Goal: Information Seeking & Learning: Learn about a topic

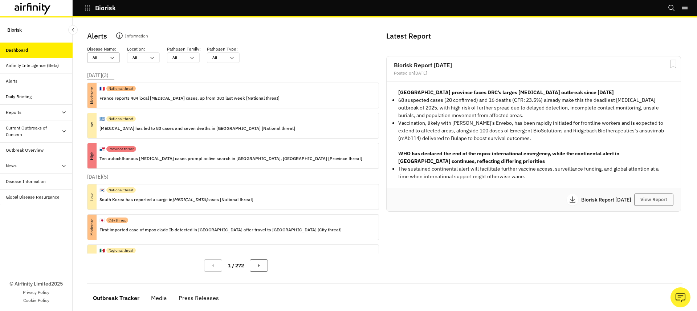
click at [108, 60] on div "All All" at bounding box center [99, 58] width 22 height 10
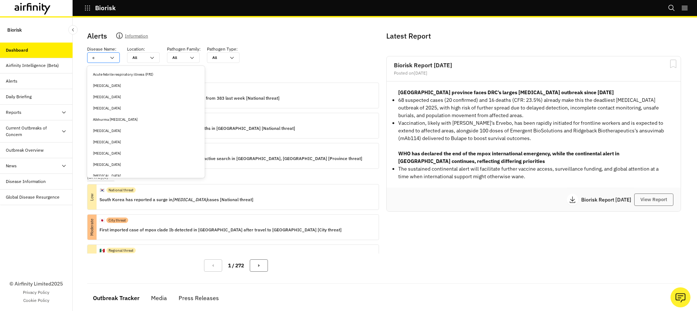
type input "c"
type input "ch"
type input "chi"
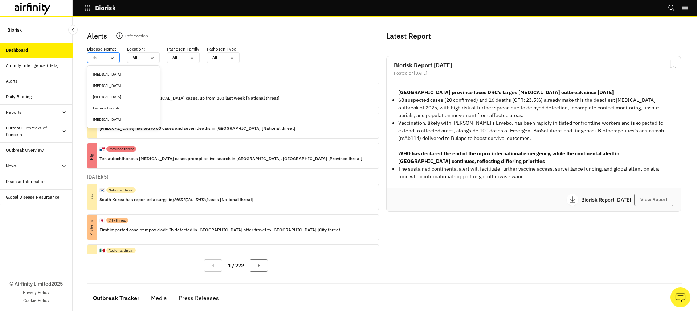
type input "chik"
click at [110, 69] on div "Chikungunya" at bounding box center [124, 74] width 70 height 11
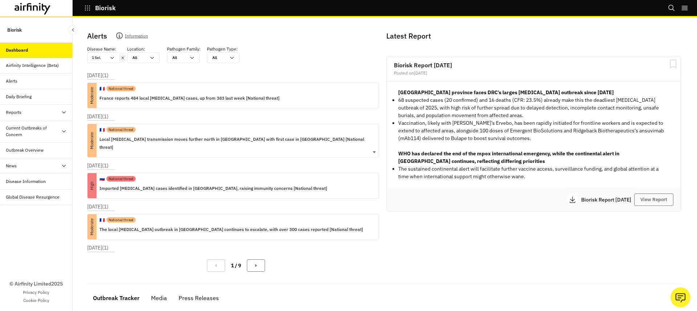
click at [157, 134] on div "🇫🇷 National threat" at bounding box center [237, 129] width 274 height 11
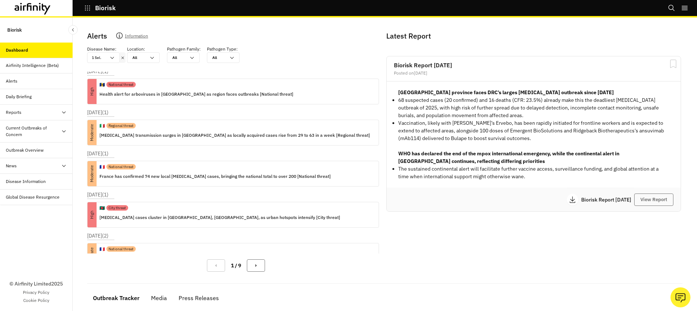
scroll to position [271, 0]
